Goal: Task Accomplishment & Management: Manage account settings

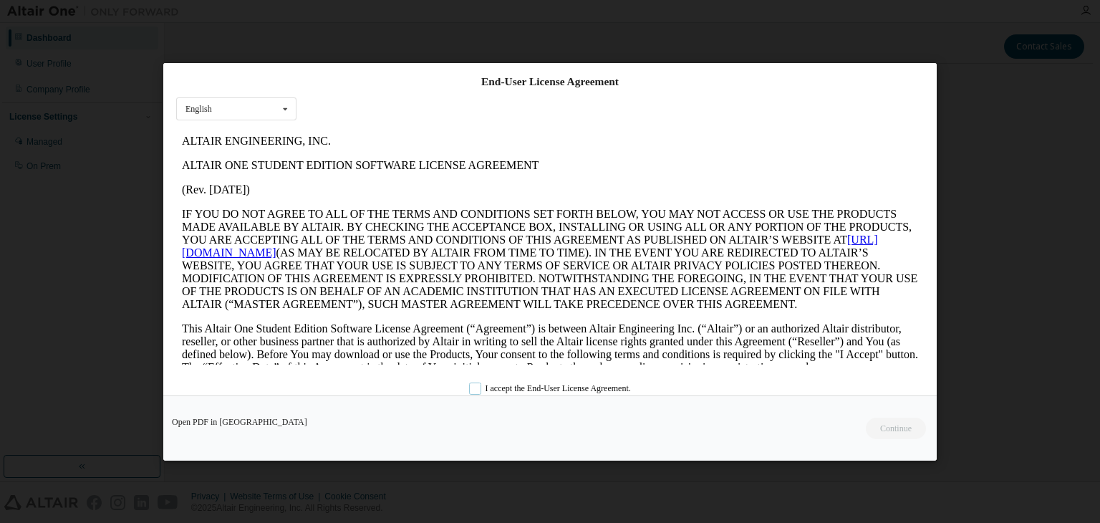
click at [476, 387] on label "I accept the End-User License Agreement." at bounding box center [550, 388] width 162 height 12
click at [896, 427] on button "Continue" at bounding box center [895, 427] width 62 height 21
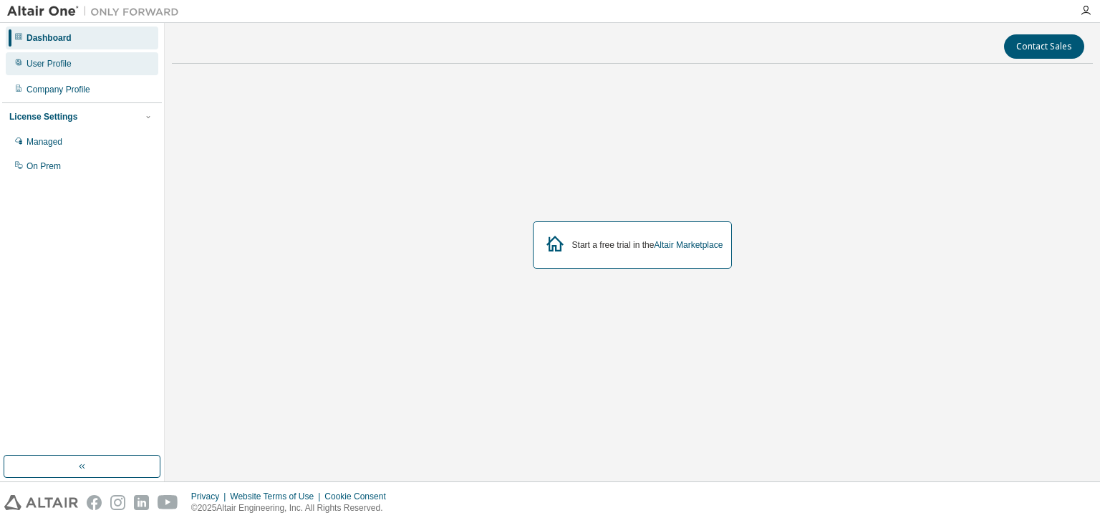
click at [82, 59] on div "User Profile" at bounding box center [82, 63] width 152 height 23
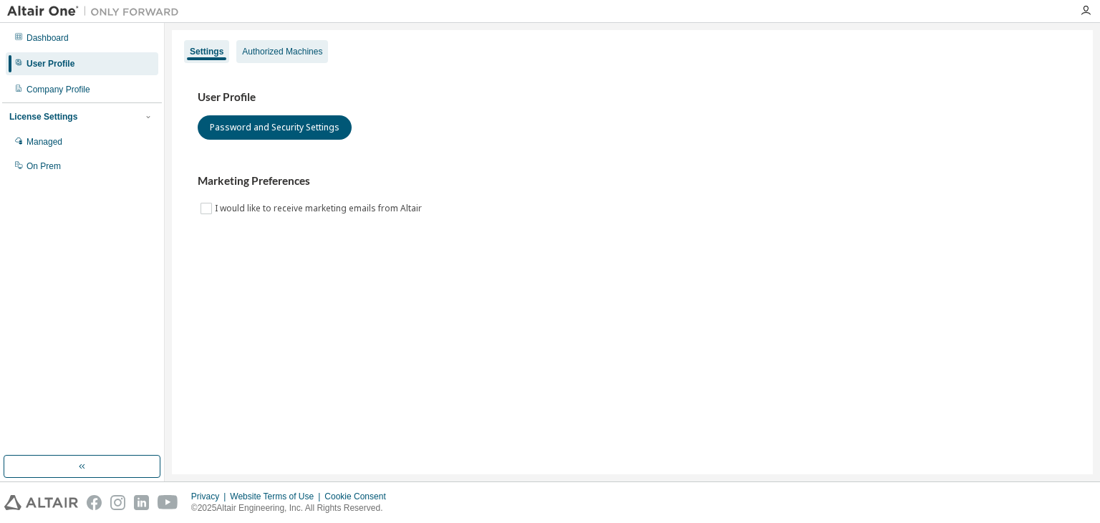
click at [273, 61] on div "Authorized Machines" at bounding box center [282, 51] width 92 height 23
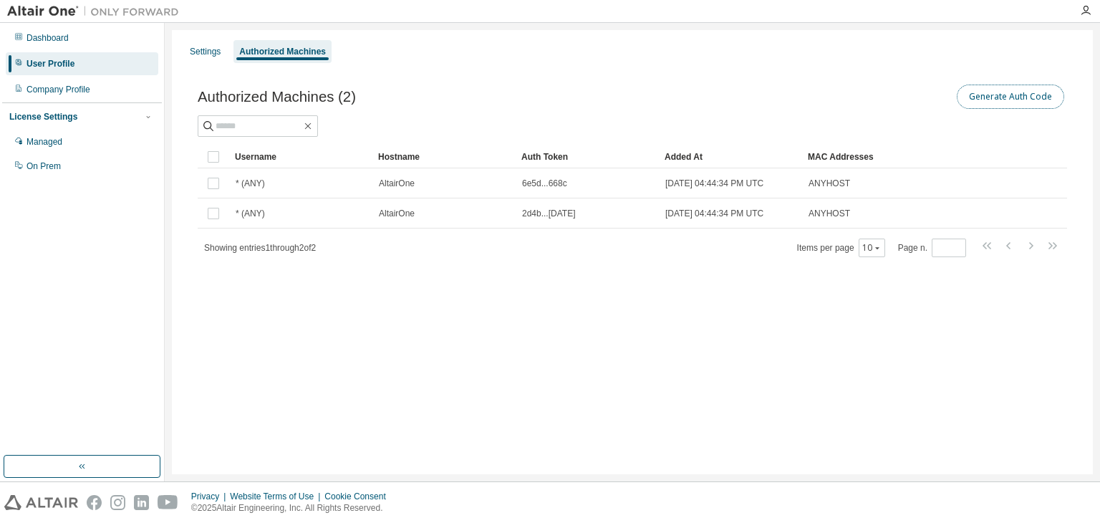
click at [1009, 97] on button "Generate Auth Code" at bounding box center [1009, 96] width 107 height 24
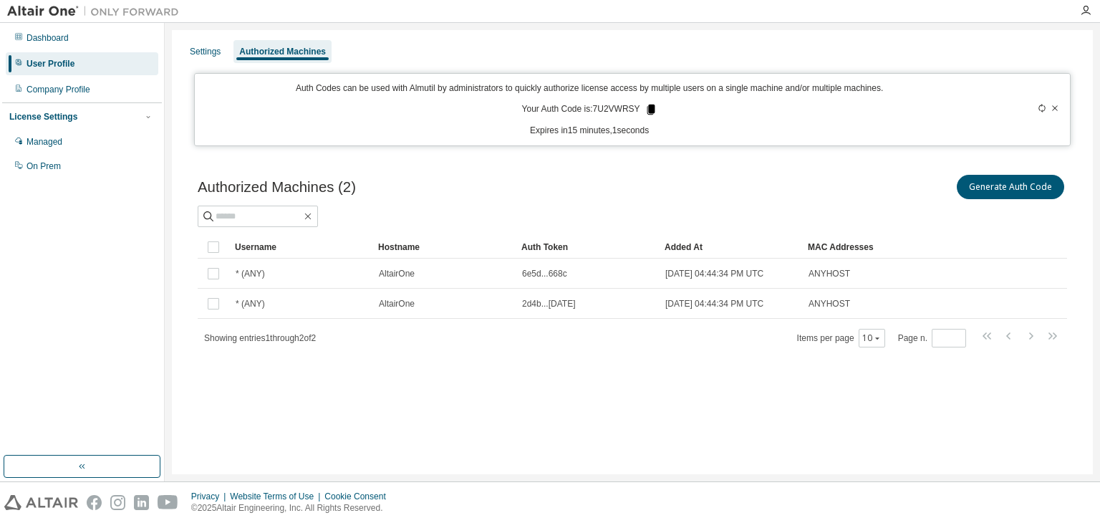
click at [650, 108] on icon at bounding box center [650, 110] width 8 height 10
click at [1035, 223] on div at bounding box center [632, 215] width 869 height 21
